Goal: Find specific page/section: Find specific page/section

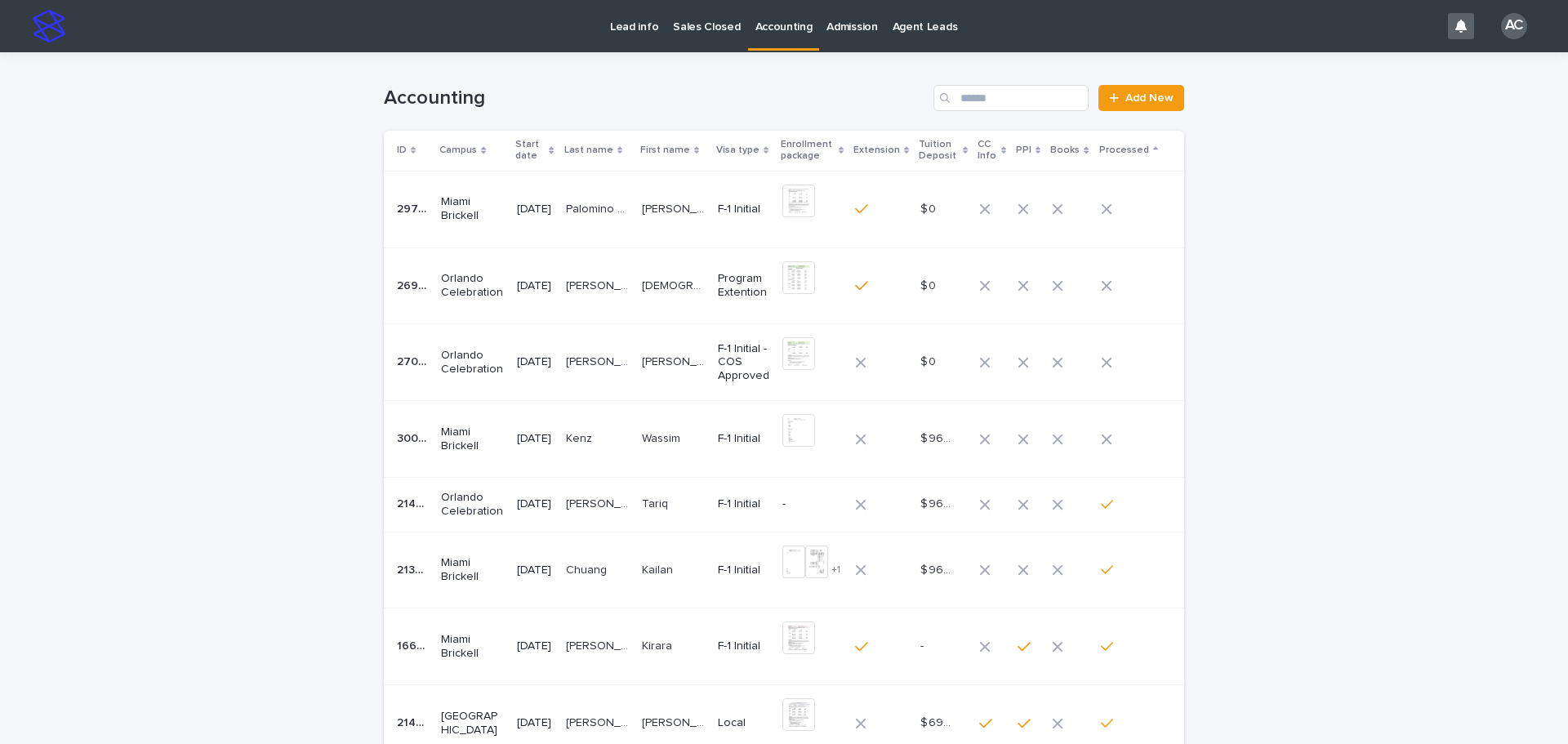
click at [787, 48] on div "Accounting" at bounding box center [784, 25] width 72 height 50
